Goal: Navigation & Orientation: Find specific page/section

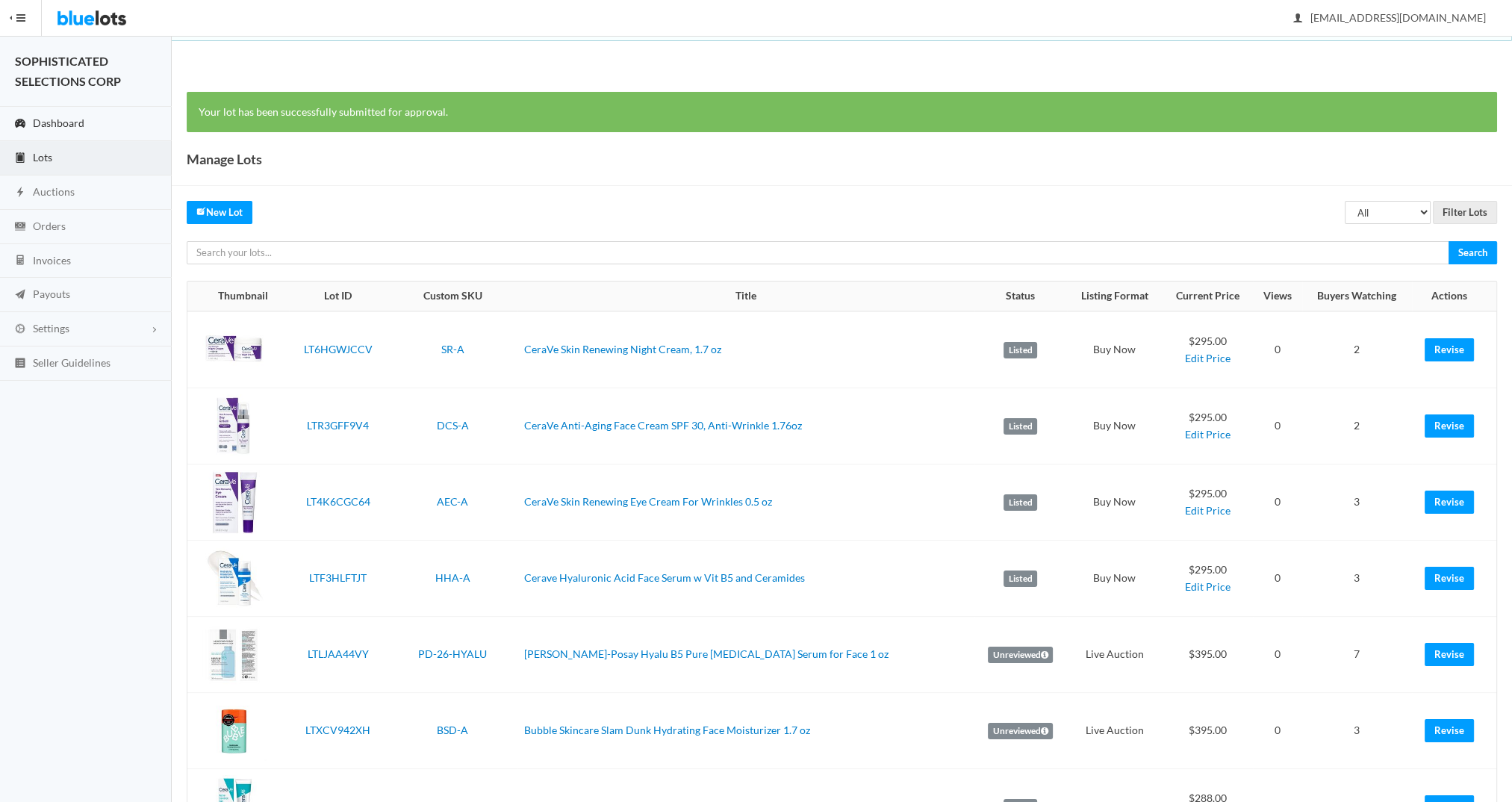
click at [50, 120] on span "Dashboard" at bounding box center [58, 123] width 51 height 13
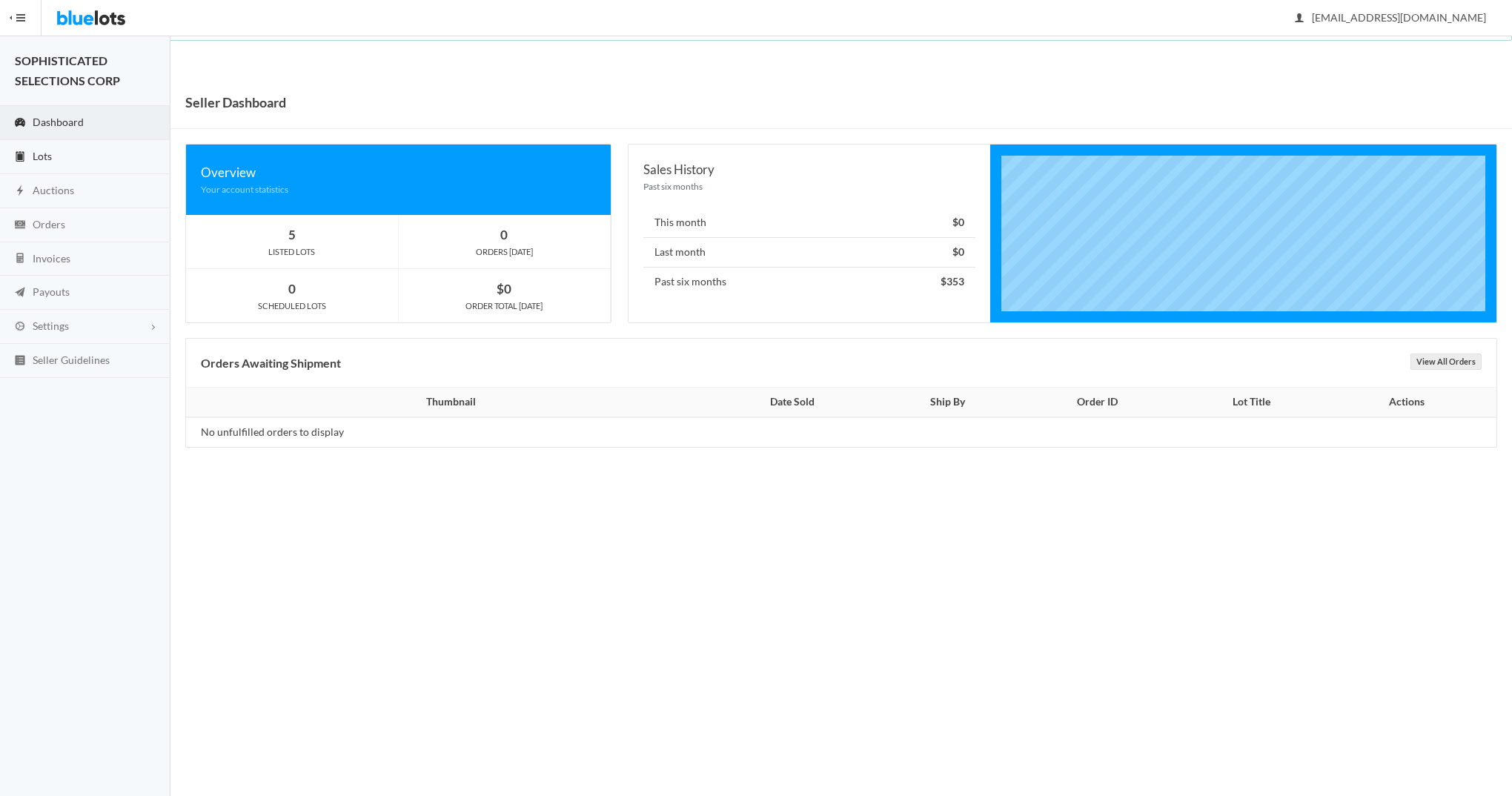
click at [47, 153] on span "Lots" at bounding box center [42, 156] width 20 height 13
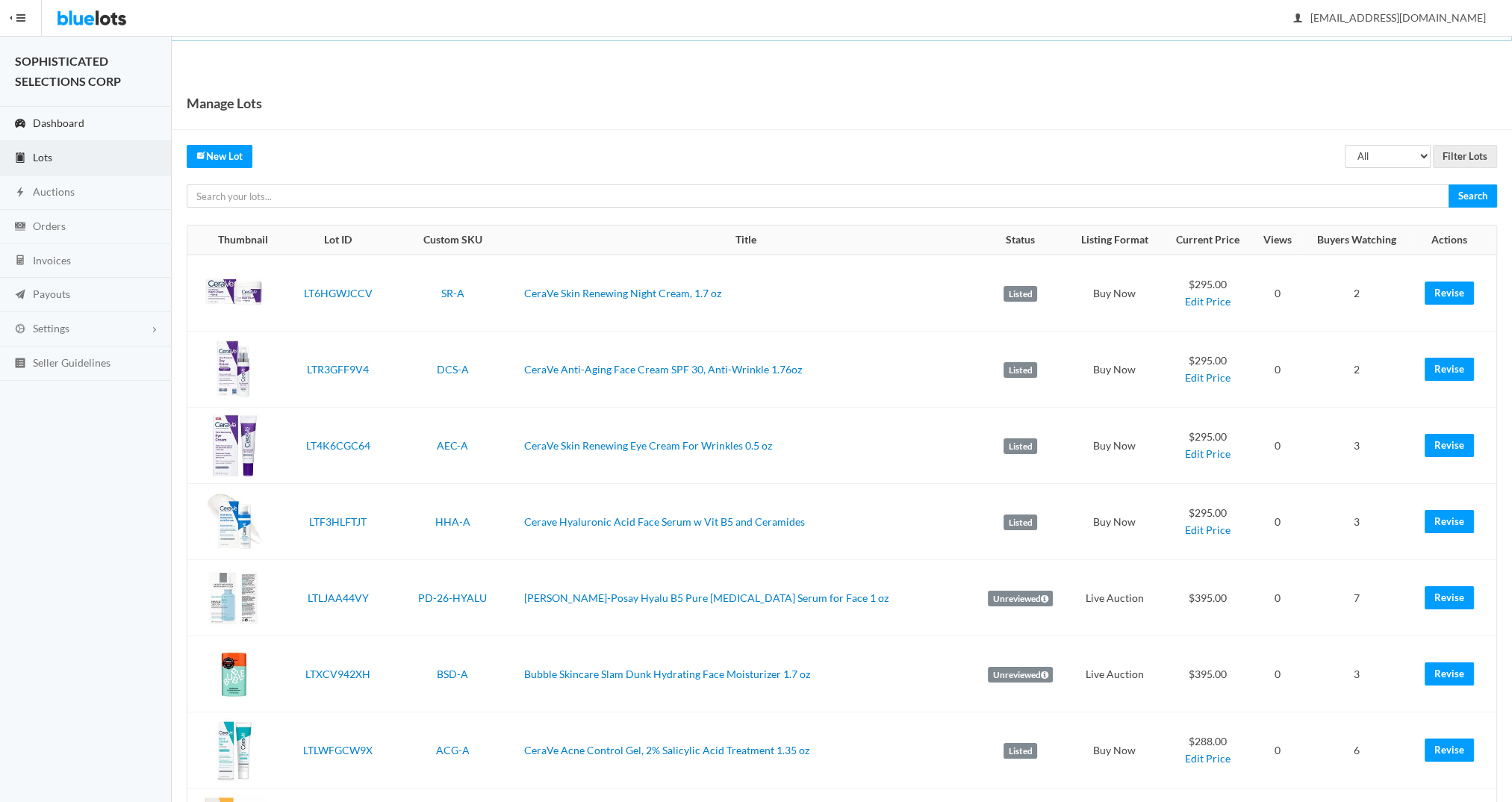
click at [50, 119] on span "Dashboard" at bounding box center [58, 123] width 51 height 13
